Goal: Information Seeking & Learning: Learn about a topic

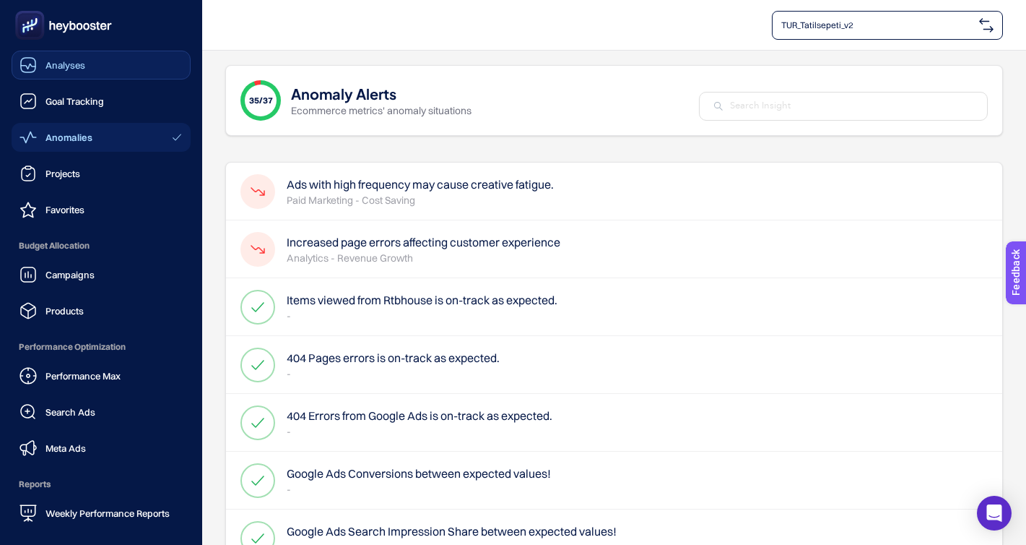
click at [79, 62] on span "Analyses" at bounding box center [66, 65] width 40 height 12
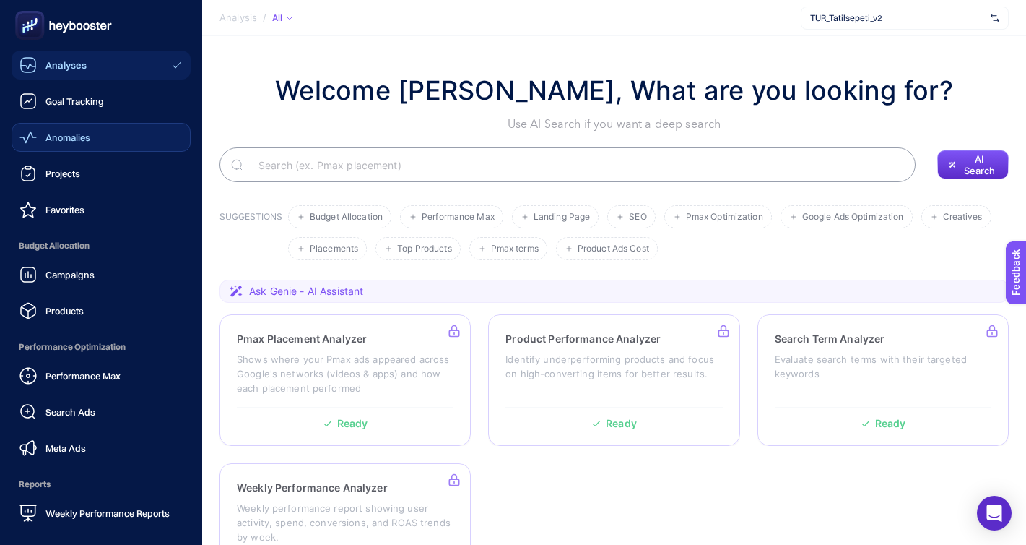
click at [75, 140] on span "Anomalies" at bounding box center [68, 137] width 45 height 12
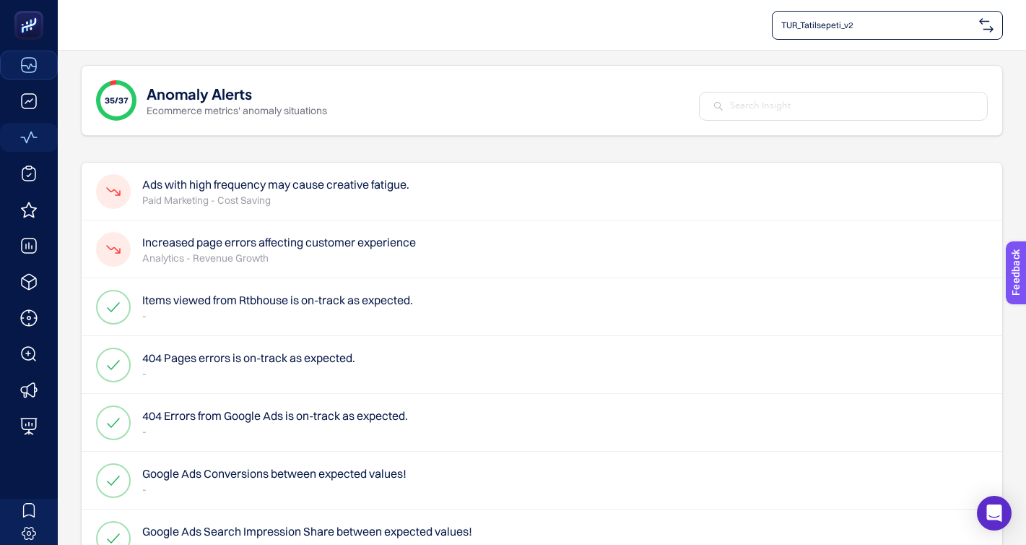
click at [251, 245] on h4 "Increased page errors affecting customer experience" at bounding box center [279, 241] width 274 height 17
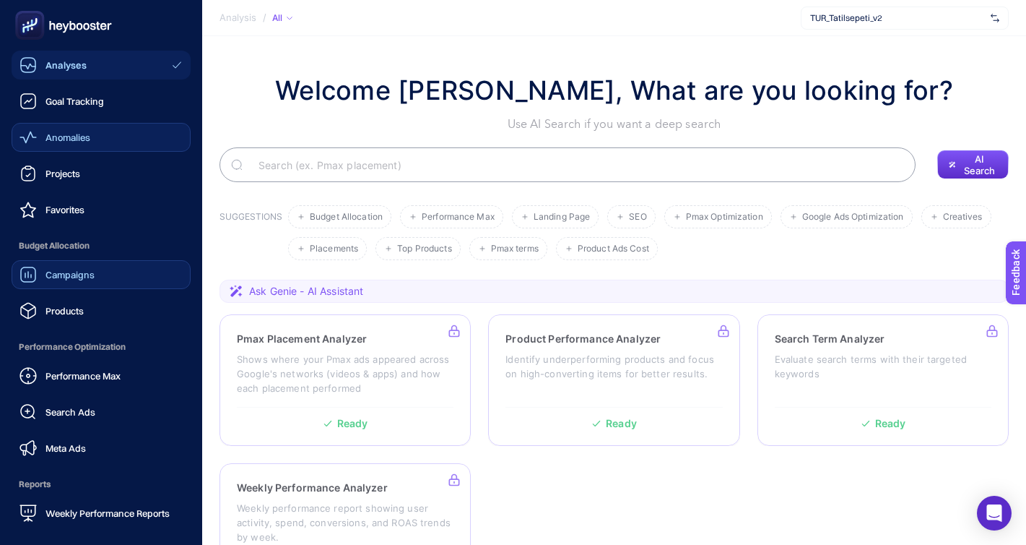
click at [77, 279] on span "Campaigns" at bounding box center [70, 275] width 49 height 12
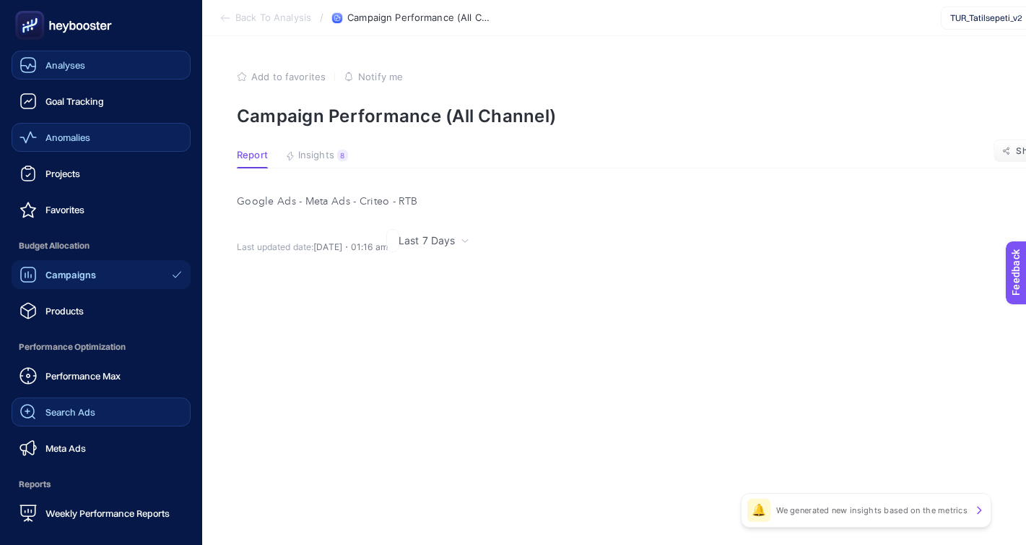
click at [92, 410] on span "Search Ads" at bounding box center [71, 412] width 50 height 12
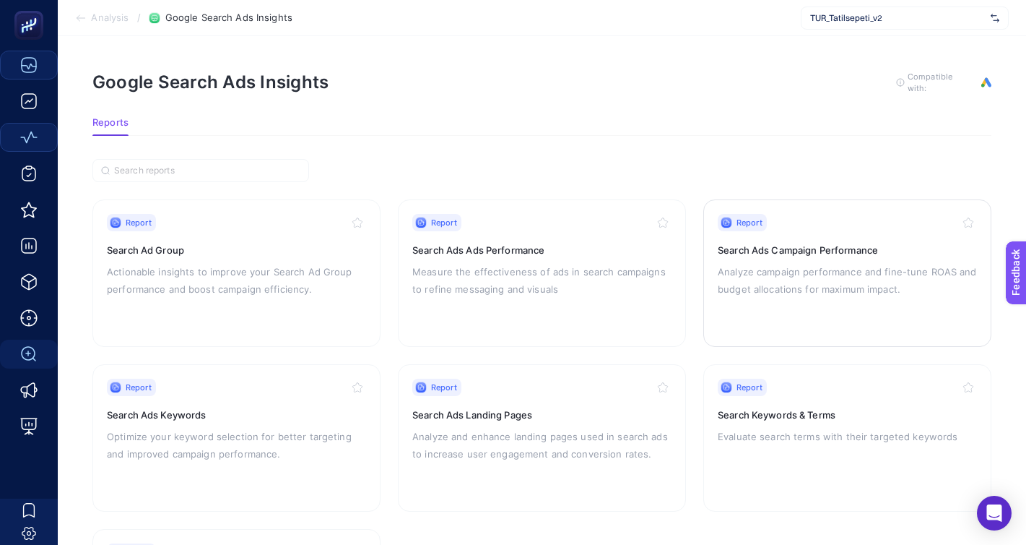
click at [795, 246] on h3 "Search Ads Campaign Performance" at bounding box center [847, 250] width 259 height 14
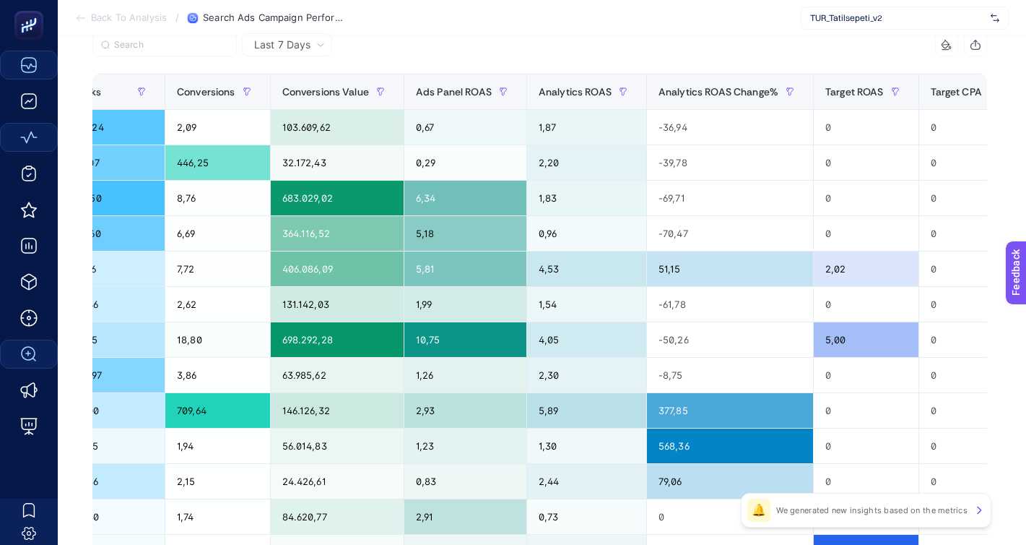
scroll to position [0, 616]
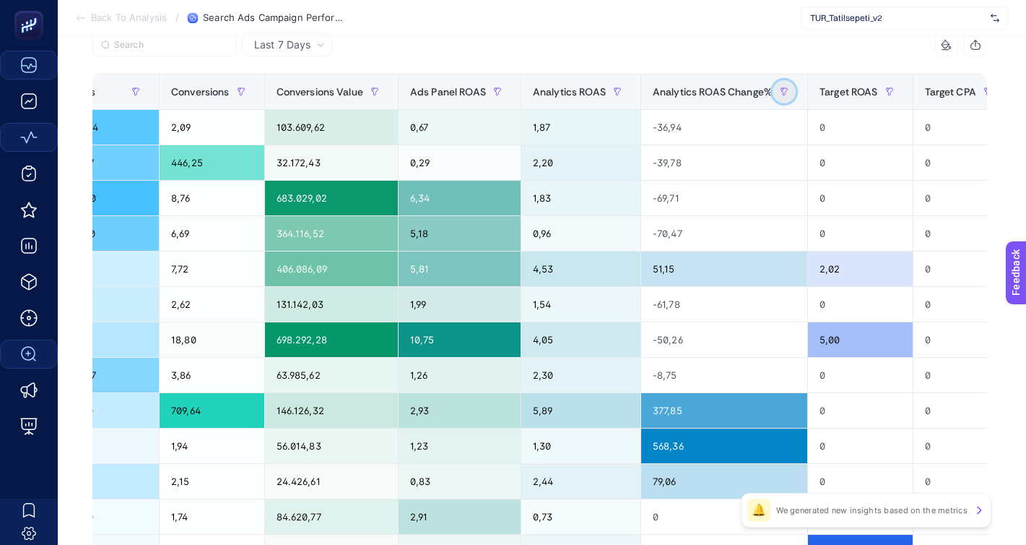
click at [789, 94] on icon "button" at bounding box center [784, 91] width 9 height 9
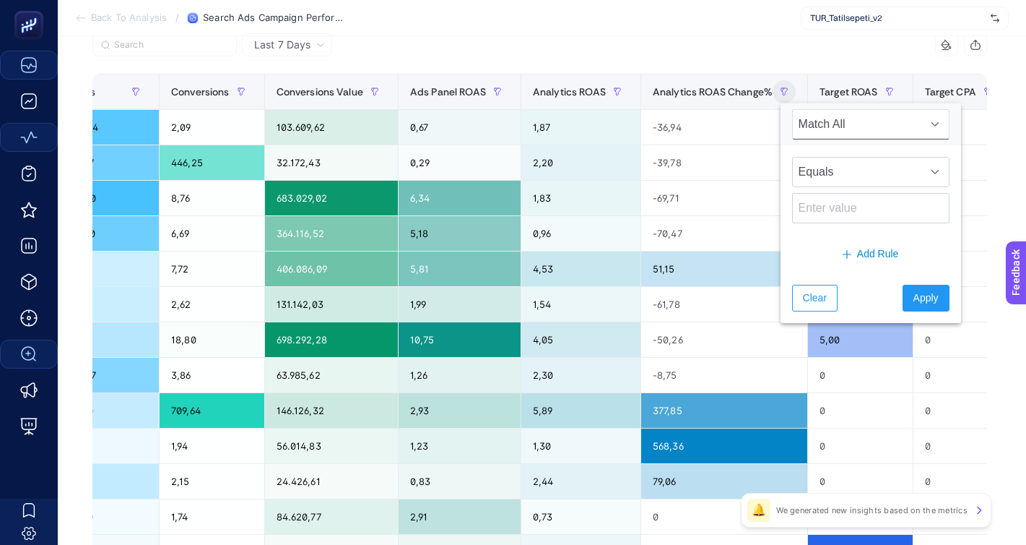
click at [855, 118] on span "Match All" at bounding box center [857, 124] width 129 height 29
click at [766, 52] on div "14 items selected" at bounding box center [764, 44] width 448 height 23
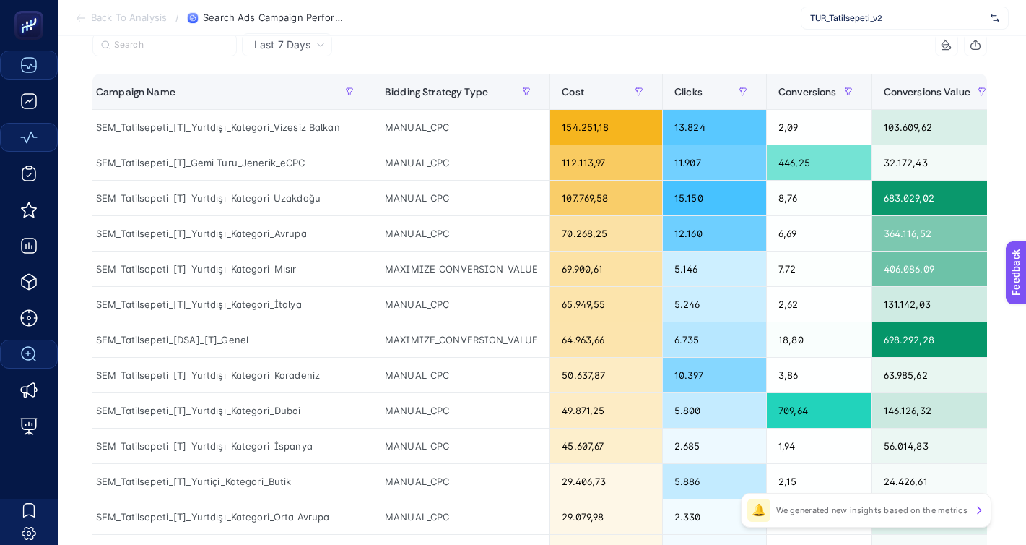
scroll to position [0, 0]
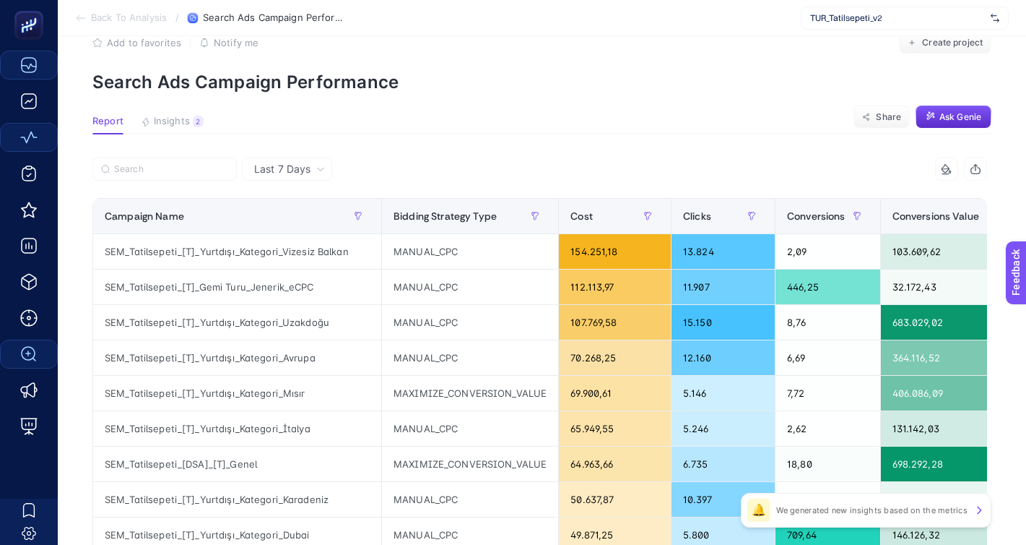
scroll to position [57, 0]
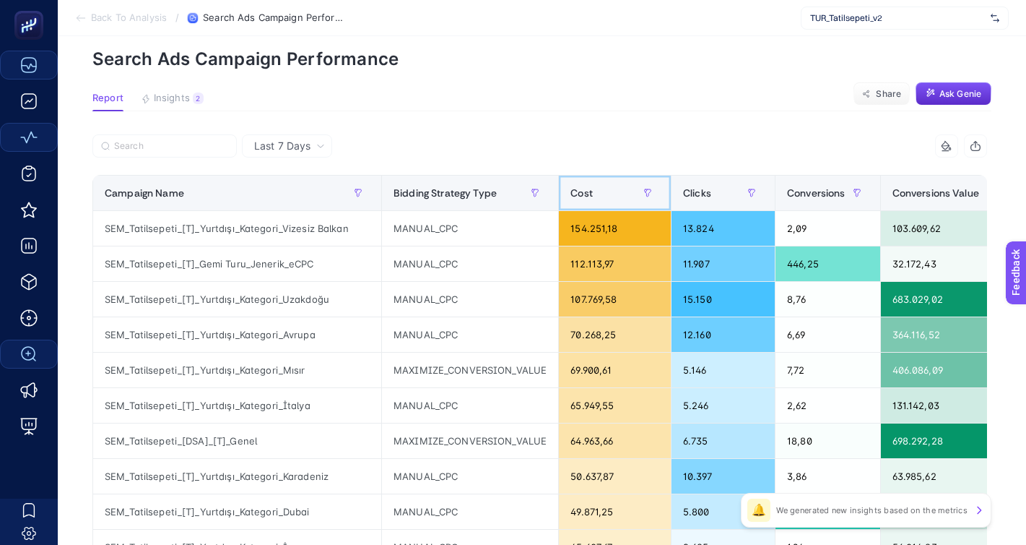
click at [607, 186] on div "Cost" at bounding box center [615, 192] width 89 height 23
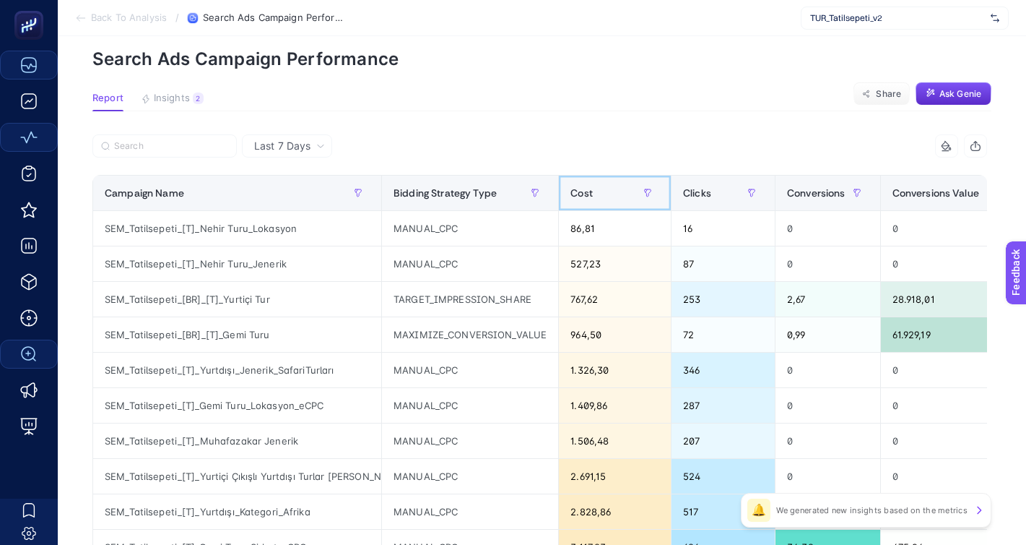
click at [607, 186] on div "Cost" at bounding box center [615, 192] width 89 height 23
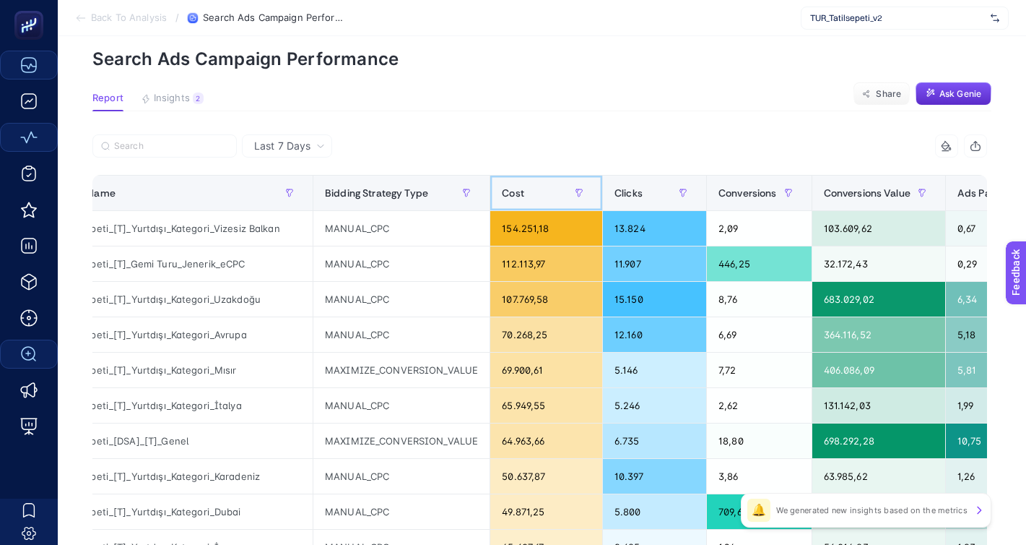
scroll to position [0, 0]
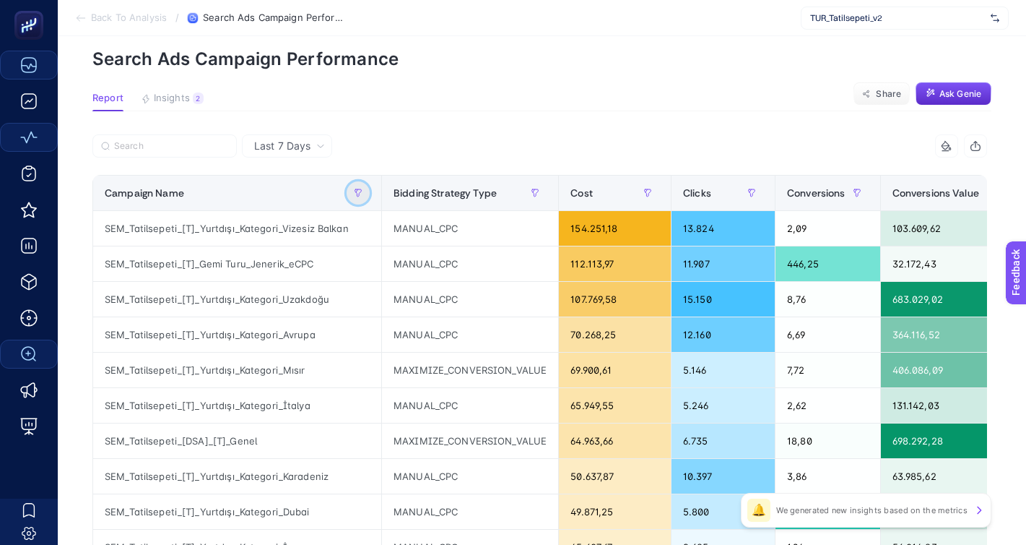
click at [358, 187] on button "button" at bounding box center [358, 192] width 23 height 23
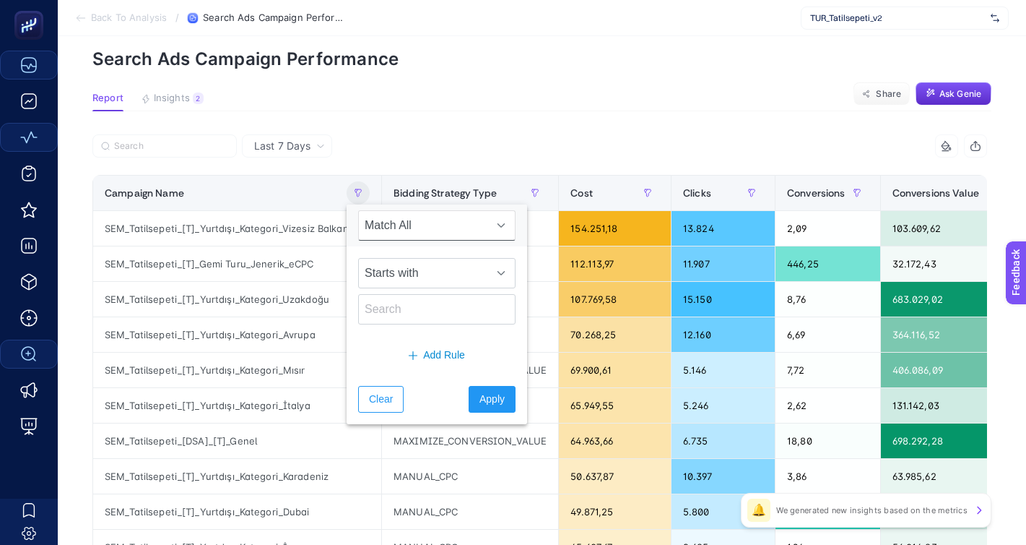
click at [412, 230] on span "Match All" at bounding box center [423, 225] width 129 height 29
click at [488, 336] on div "Add Rule" at bounding box center [437, 355] width 181 height 38
click at [439, 276] on span "Starts with" at bounding box center [423, 273] width 129 height 29
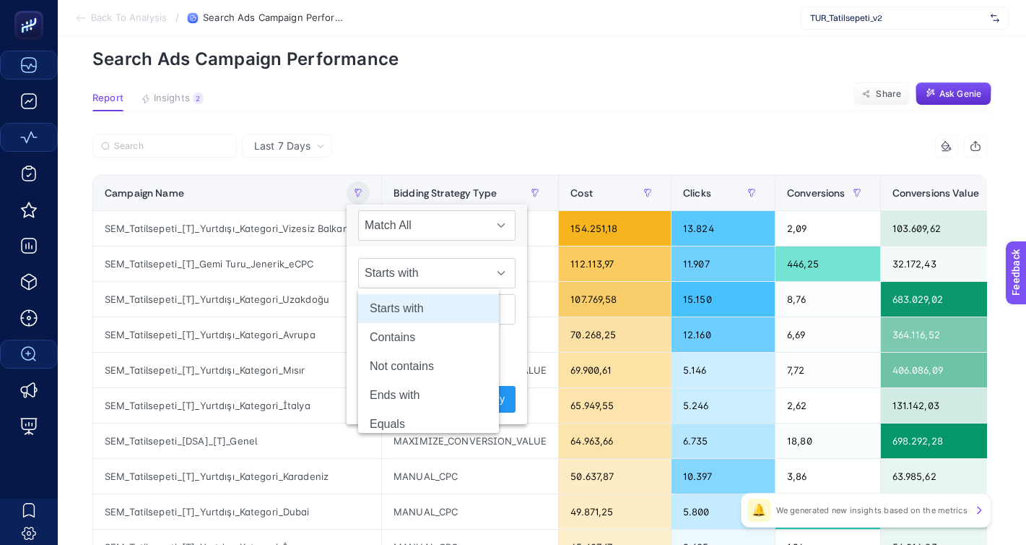
click at [483, 78] on article "Add to favorites false Notify me Create project Search Ads Campaign Performance…" at bounding box center [542, 543] width 969 height 1129
